Goal: Complete application form

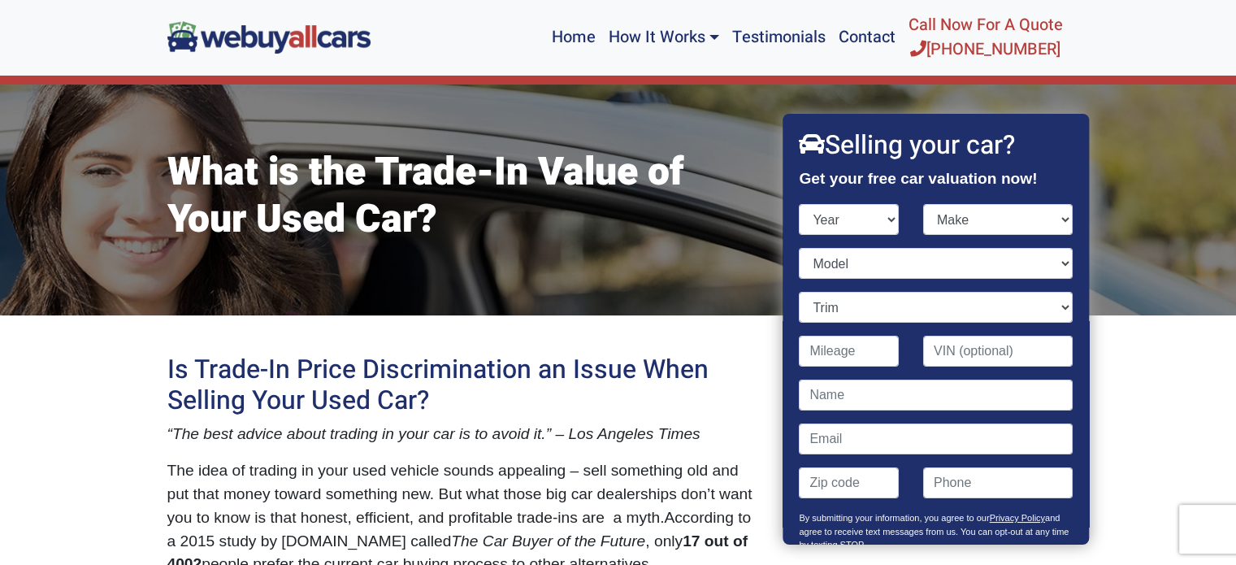
select select "2021"
click at [800, 204] on select "Year [DATE] 2024 2023 2022 2021 2020 2019 2018 2017 2016 2015 2014 2013 2012 20…" at bounding box center [850, 219] width 100 height 31
click at [933, 223] on select "Make Acura Alfa Romeo Aston [PERSON_NAME] Audi Bentley BMW Buick Cadillac Chevr…" at bounding box center [998, 219] width 150 height 31
select select "Chevrolet"
click at [923, 204] on select "Make Acura Alfa Romeo Aston [PERSON_NAME] Audi Bentley BMW Buick Cadillac Chevr…" at bounding box center [998, 219] width 150 height 31
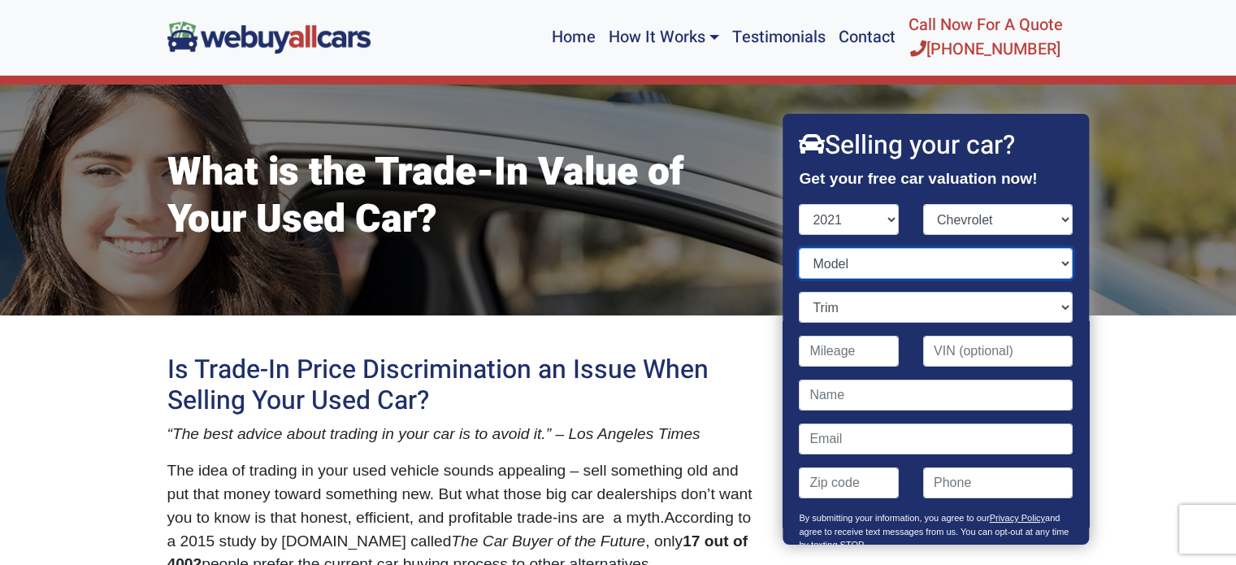
click at [865, 268] on select "Model Blazer Bolt EV Camaro [US_STATE] Corvette Equinox Express Express Cargo M…" at bounding box center [936, 263] width 273 height 31
select select "Corvette"
click at [800, 248] on select "Model Blazer Bolt EV Camaro [US_STATE] Corvette Equinox Express Express Cargo M…" at bounding box center [936, 263] width 273 height 31
click at [813, 297] on select "Trim Stingray 2dr Convertible w/1LT (6.2L 8cyl) Stingray 2dr Convertible w/2LT …" at bounding box center [936, 307] width 273 height 31
select select "Stingray 2dr Convertible w/2LT (6.2L 8cyl)"
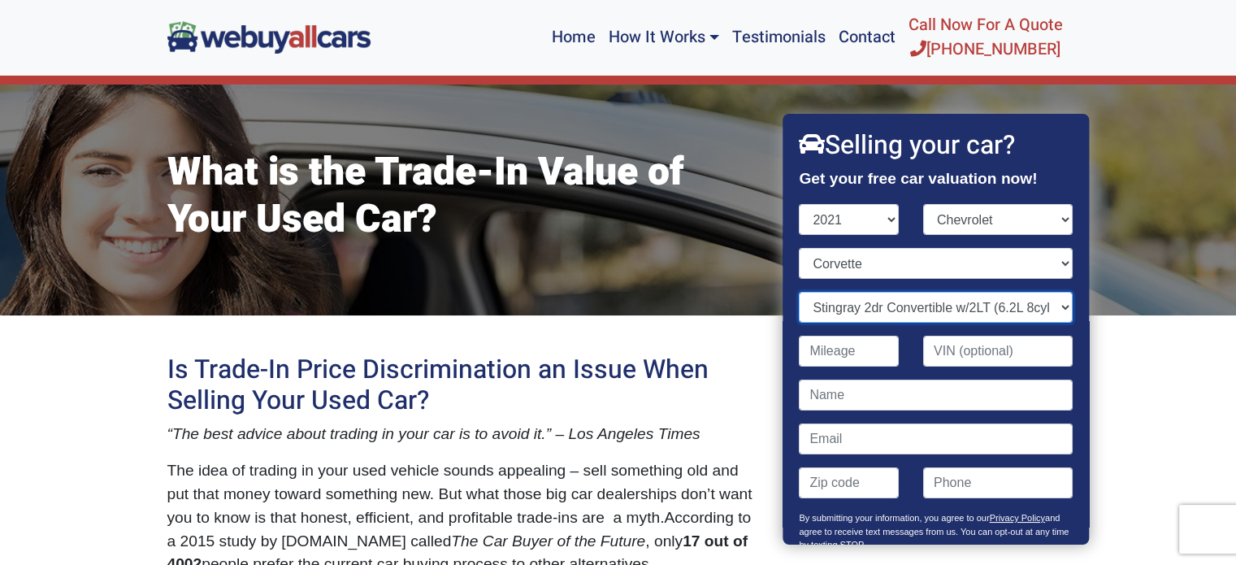
click at [800, 292] on select "Trim Stingray 2dr Convertible w/1LT (6.2L 8cyl) Stingray 2dr Convertible w/2LT …" at bounding box center [936, 307] width 273 height 31
click at [824, 351] on input "Contact form" at bounding box center [850, 351] width 100 height 31
type input "16,000"
click at [903, 393] on input "Contact form" at bounding box center [936, 394] width 273 height 31
type input "[PERSON_NAME]"
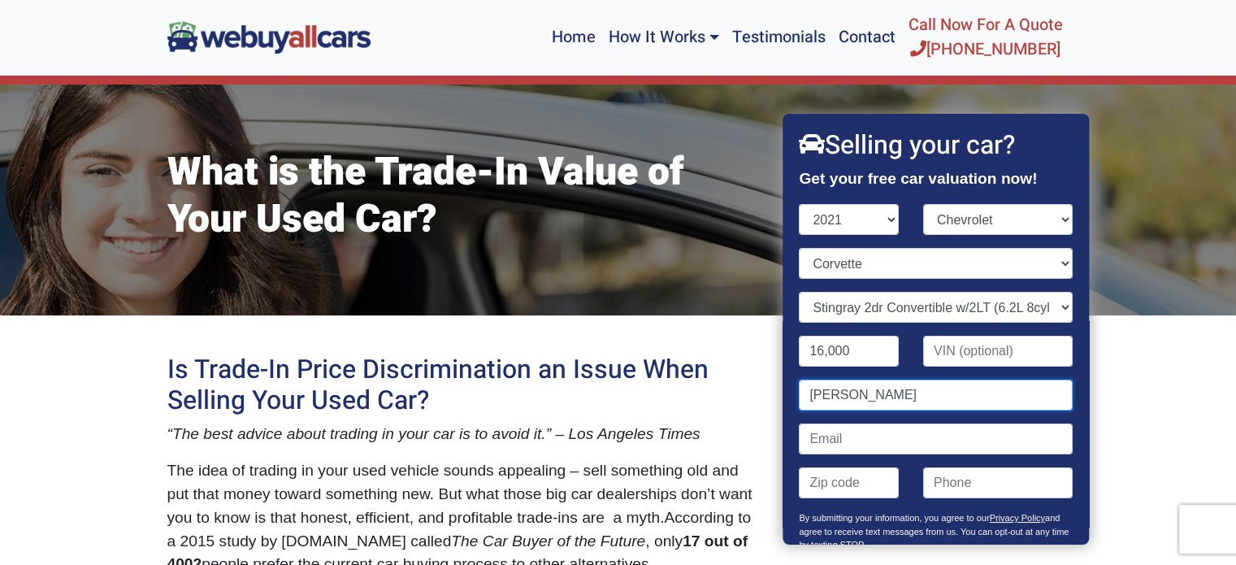
type input "[EMAIL_ADDRESS][DOMAIN_NAME]"
type input "08054"
type input "6094100878"
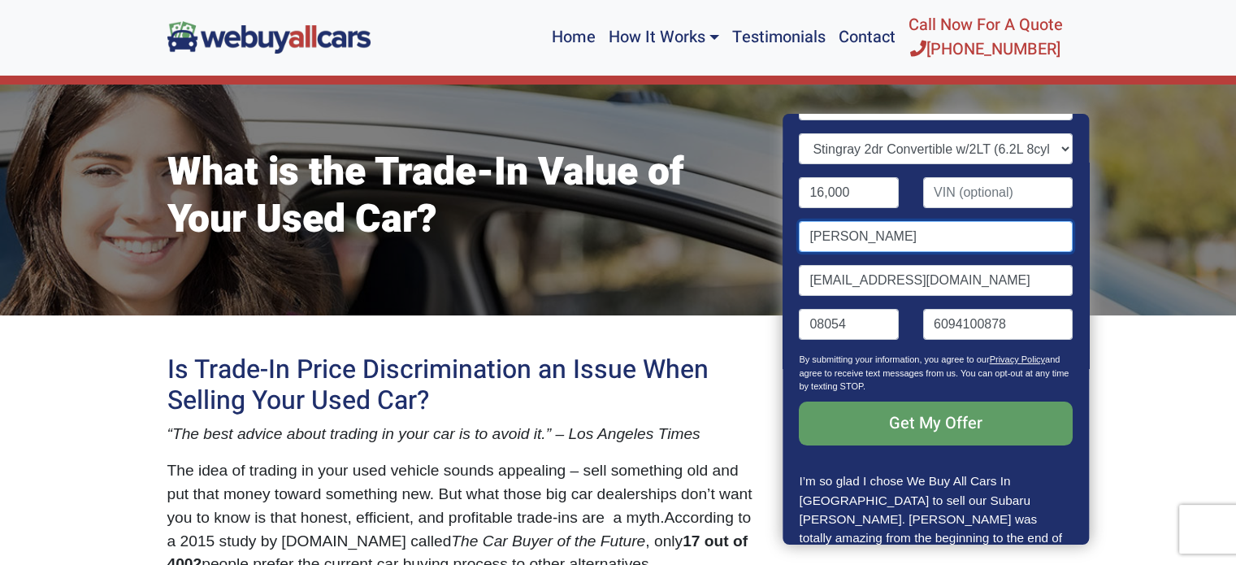
scroll to position [163, 0]
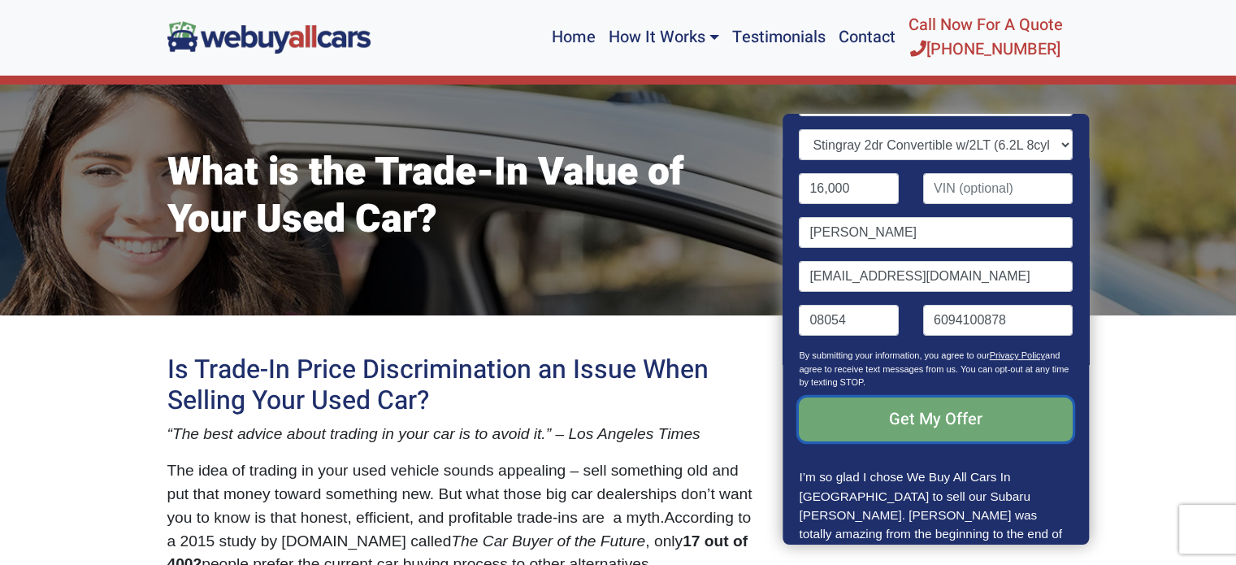
click at [923, 409] on input "Get My Offer" at bounding box center [936, 419] width 273 height 44
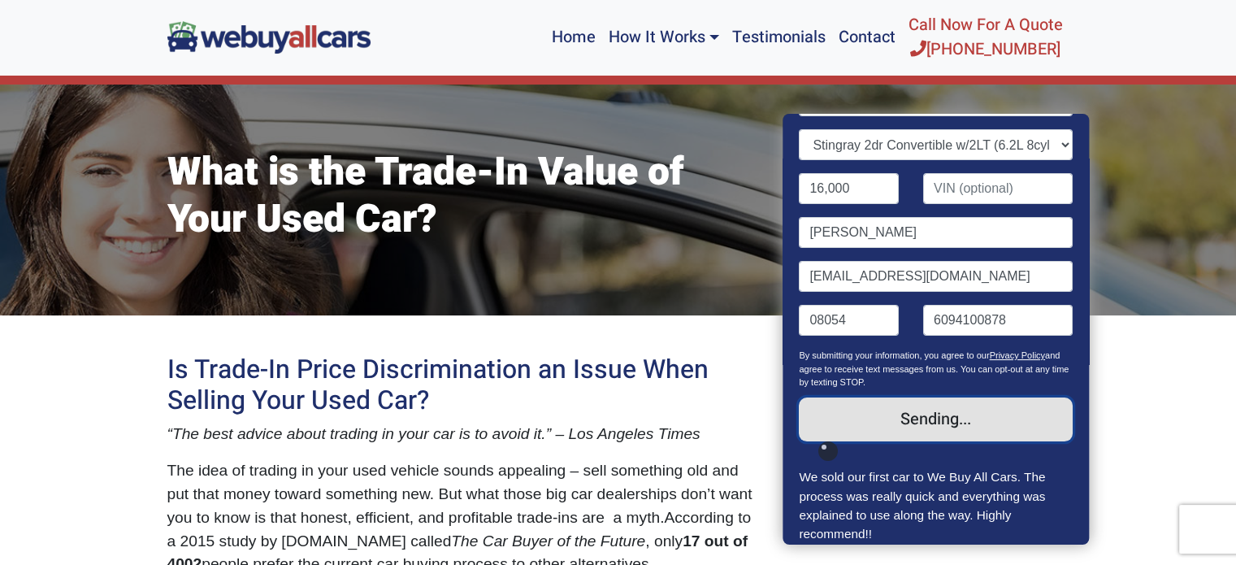
click at [908, 419] on input "Get My Offer" at bounding box center [936, 419] width 273 height 44
